Goal: Check status: Check status

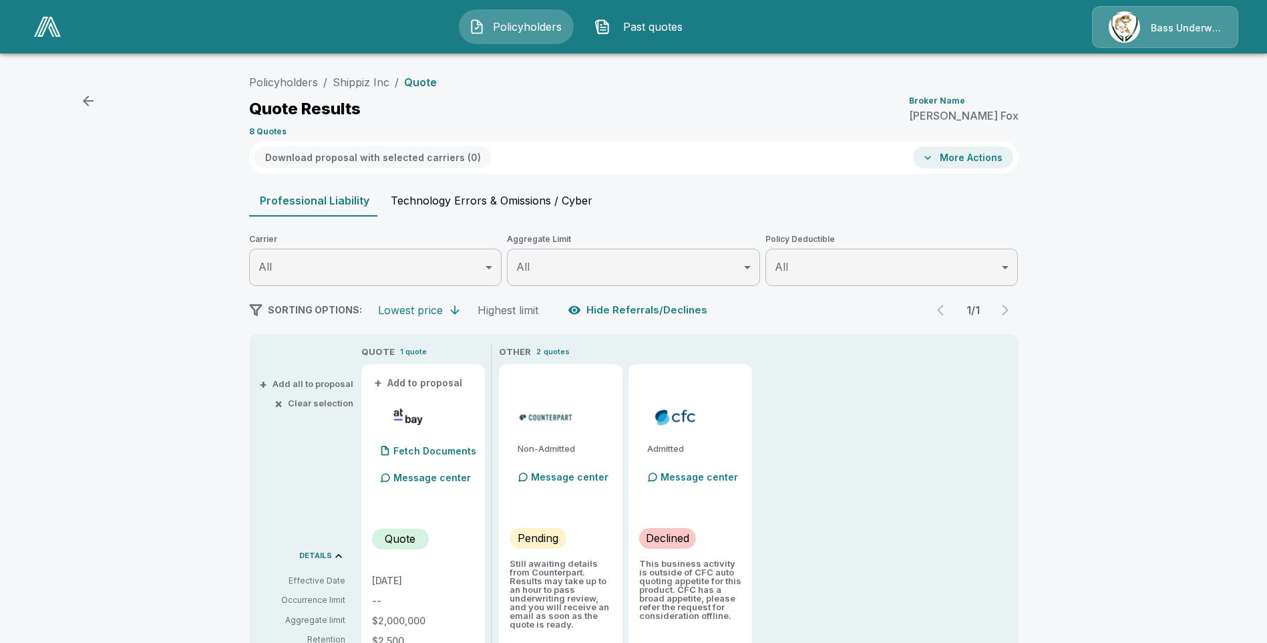
click at [649, 23] on span "Past quotes" at bounding box center [652, 27] width 73 height 16
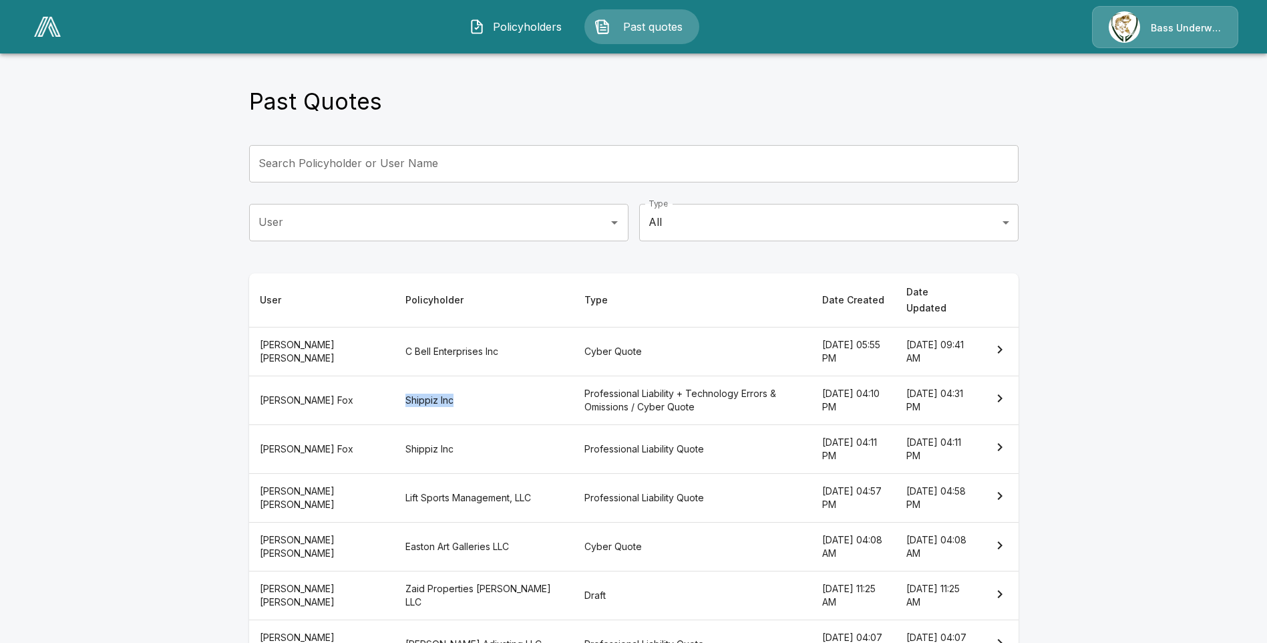
drag, startPoint x: 367, startPoint y: 381, endPoint x: 419, endPoint y: 383, distance: 52.1
click at [419, 383] on th "Shippiz Inc" at bounding box center [484, 399] width 179 height 49
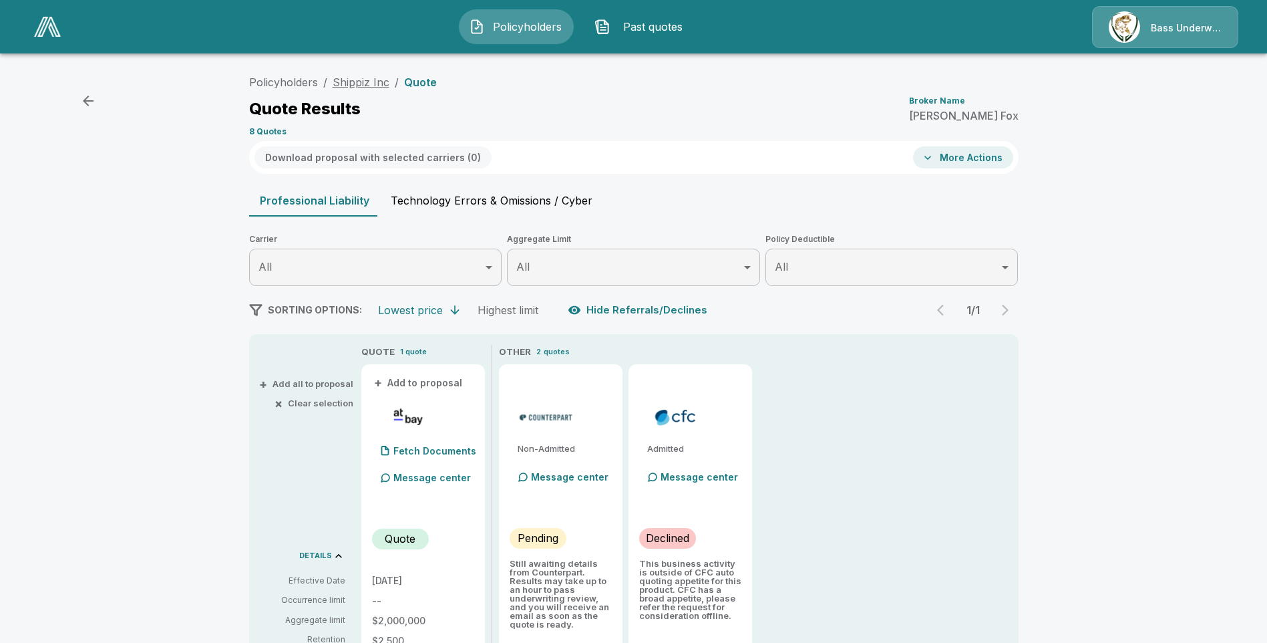
drag, startPoint x: 330, startPoint y: 81, endPoint x: 368, endPoint y: 86, distance: 38.4
click at [365, 86] on ol "Policyholders / Shippiz Inc / Quote" at bounding box center [343, 82] width 188 height 16
click at [77, 101] on button "button" at bounding box center [88, 100] width 27 height 27
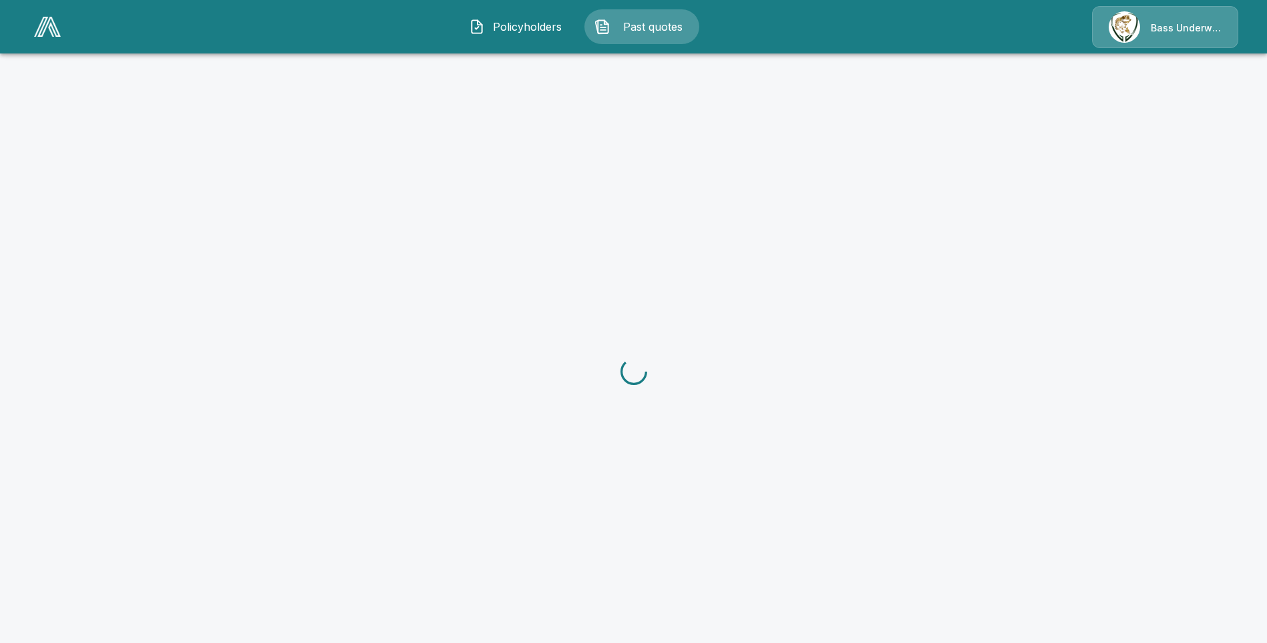
scroll to position [50, 0]
